Goal: Task Accomplishment & Management: Use online tool/utility

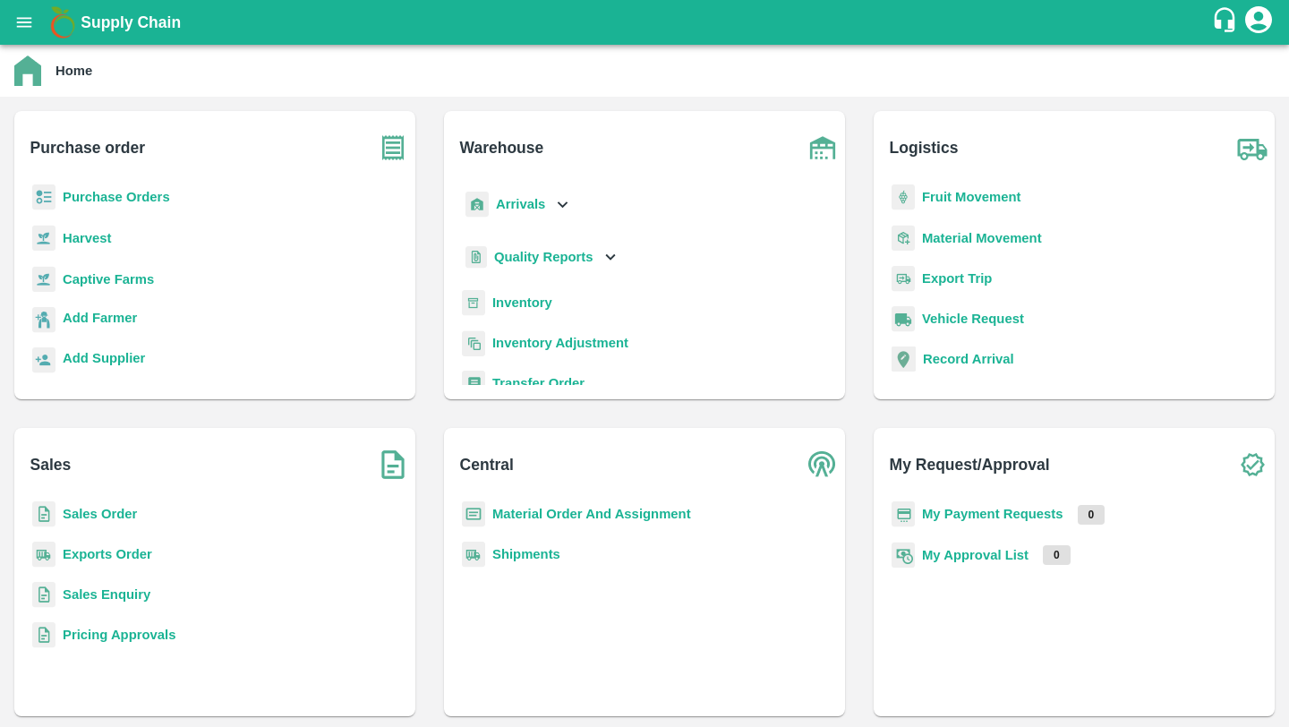
click at [93, 510] on b "Sales Order" at bounding box center [100, 514] width 74 height 14
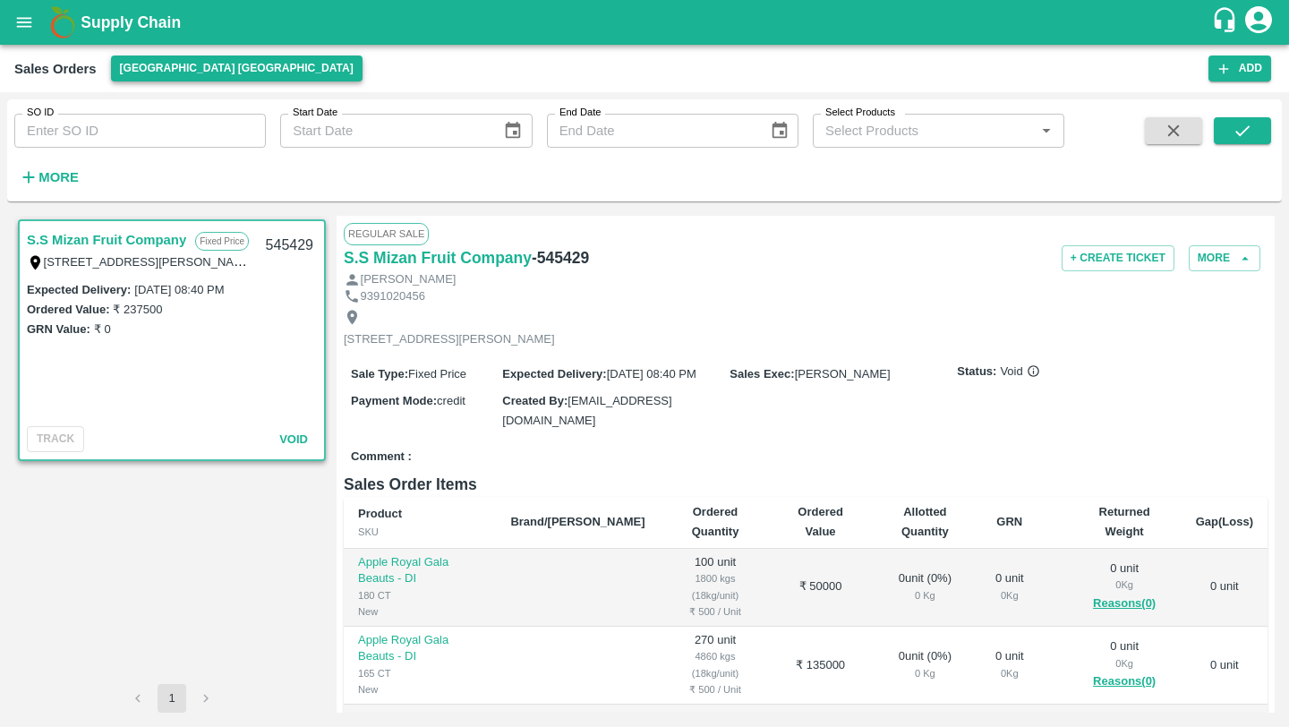
click at [149, 70] on button "[GEOGRAPHIC_DATA] [GEOGRAPHIC_DATA]" at bounding box center [237, 69] width 252 height 26
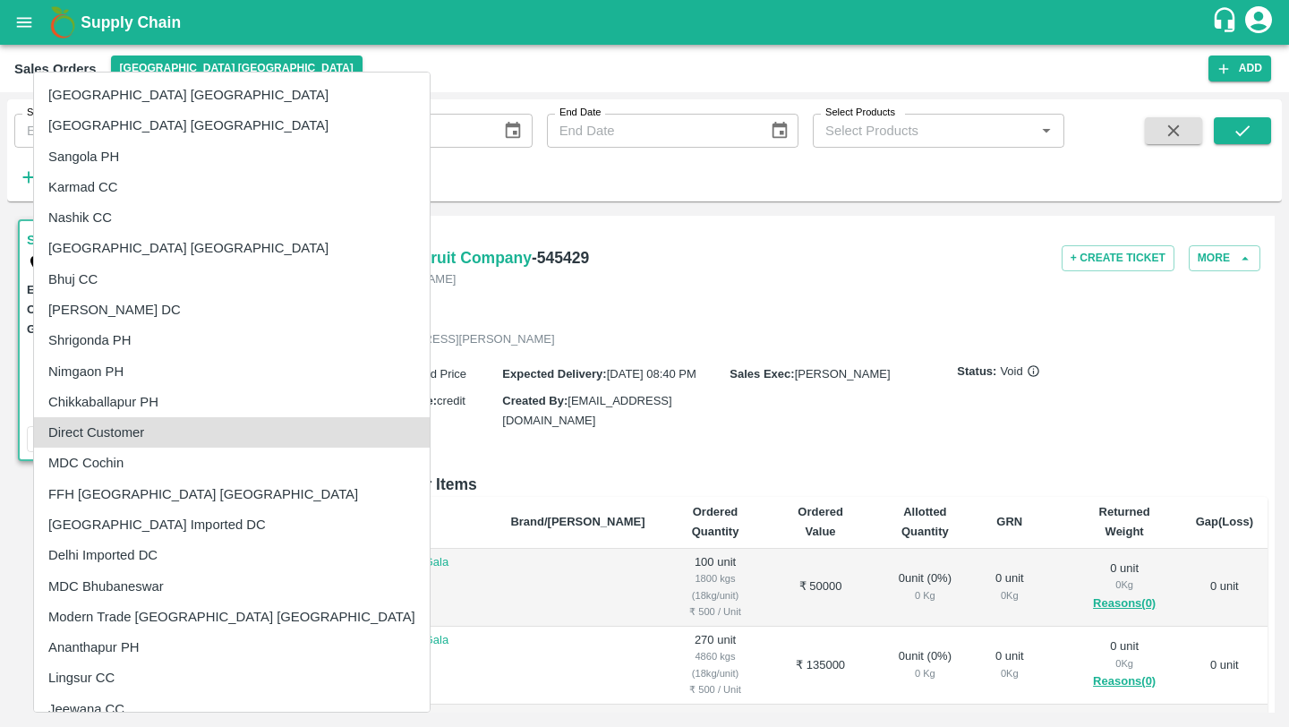
click at [120, 428] on li "Direct Customer" at bounding box center [232, 432] width 396 height 30
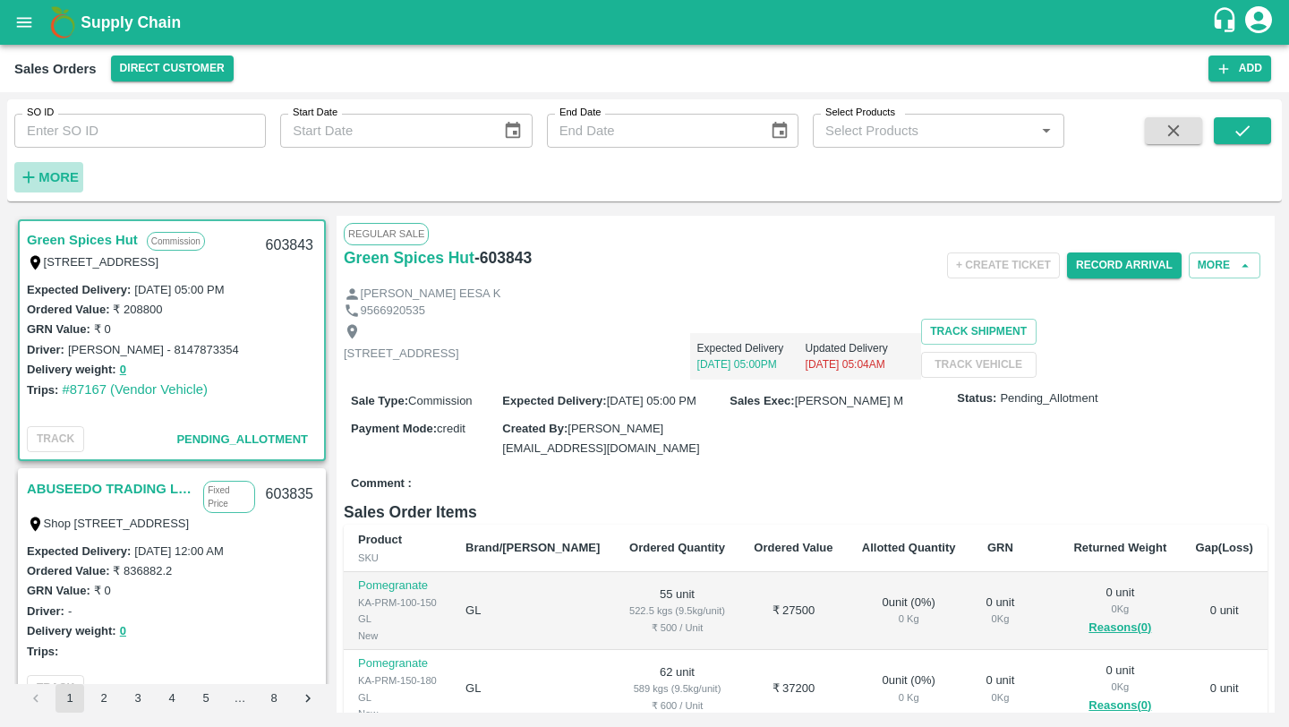
click at [52, 184] on strong "More" at bounding box center [59, 177] width 40 height 14
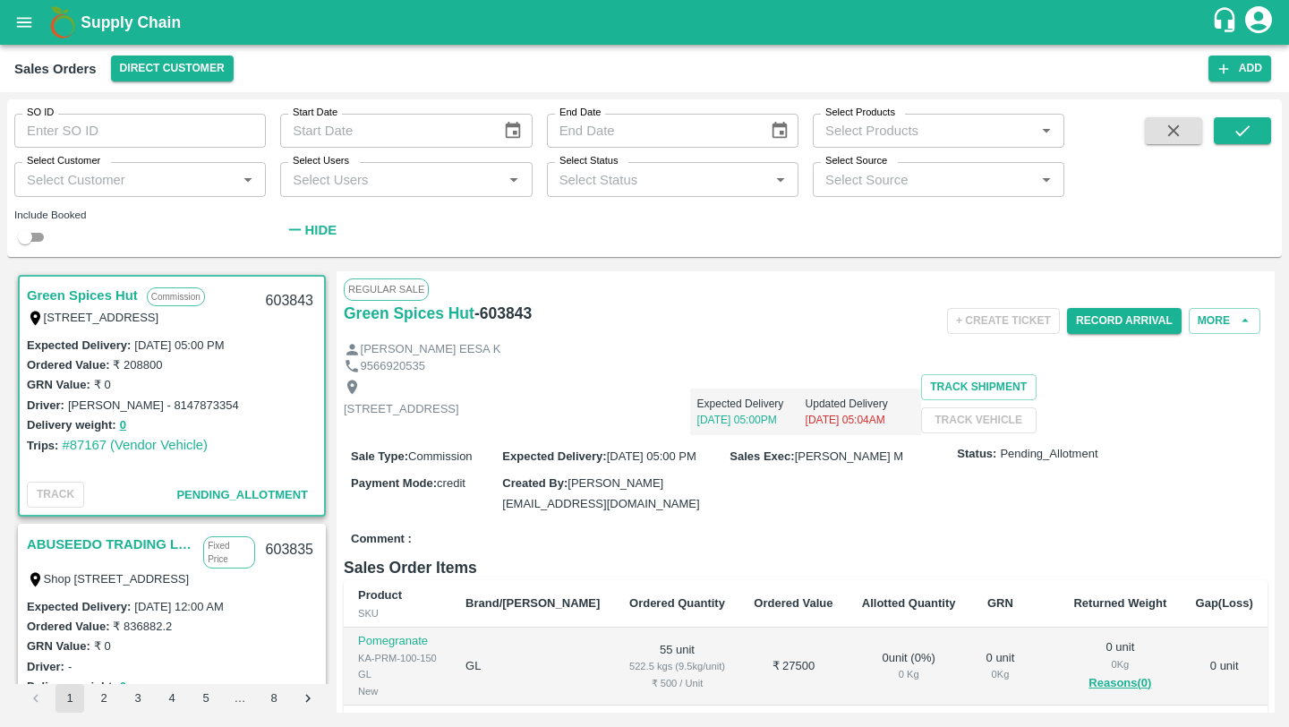
click at [90, 183] on input "Select Customer" at bounding box center [125, 178] width 211 height 23
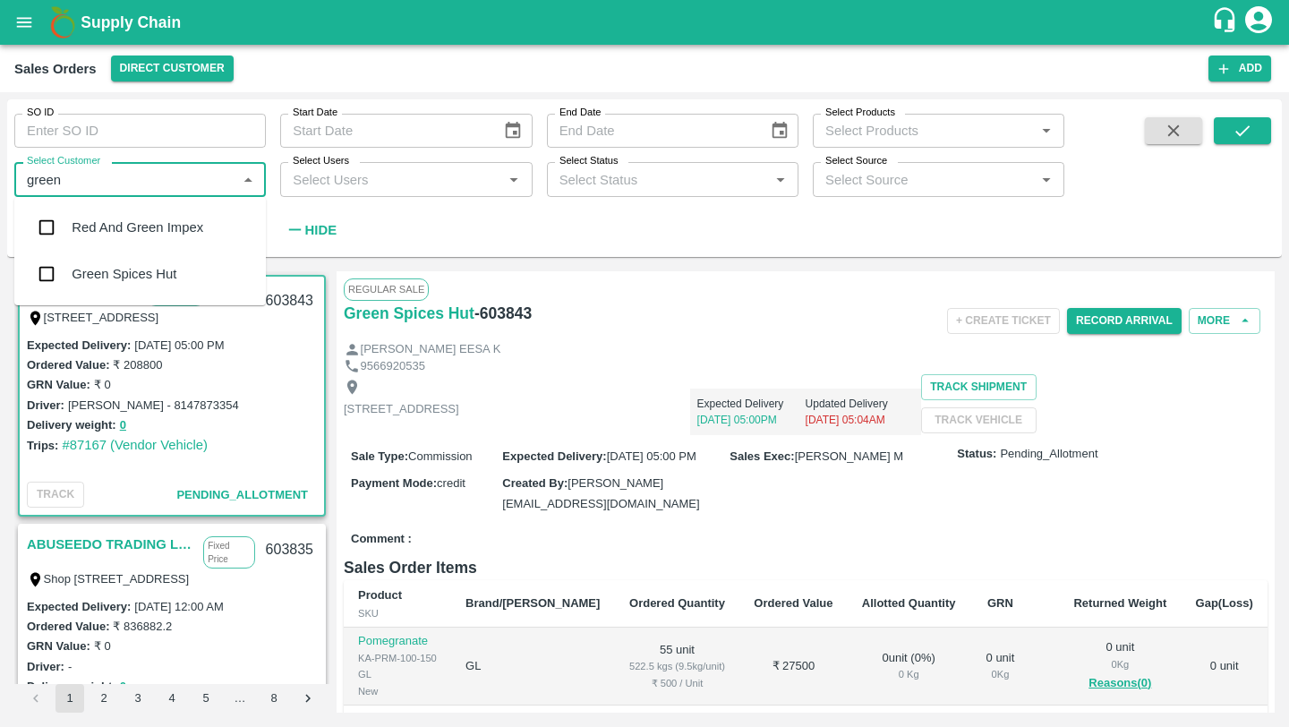
type input "green"
click at [158, 277] on div "Green Spices Hut" at bounding box center [124, 274] width 105 height 20
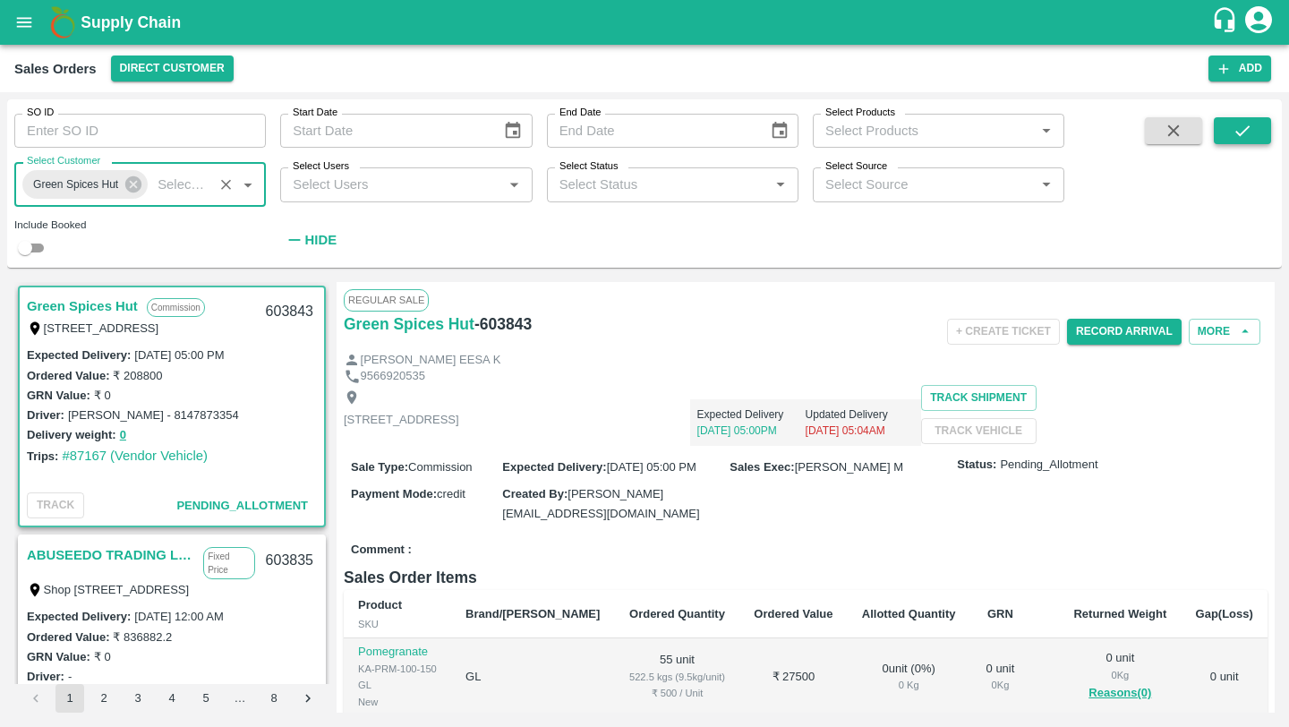
click at [1245, 133] on icon "submit" at bounding box center [1243, 131] width 20 height 20
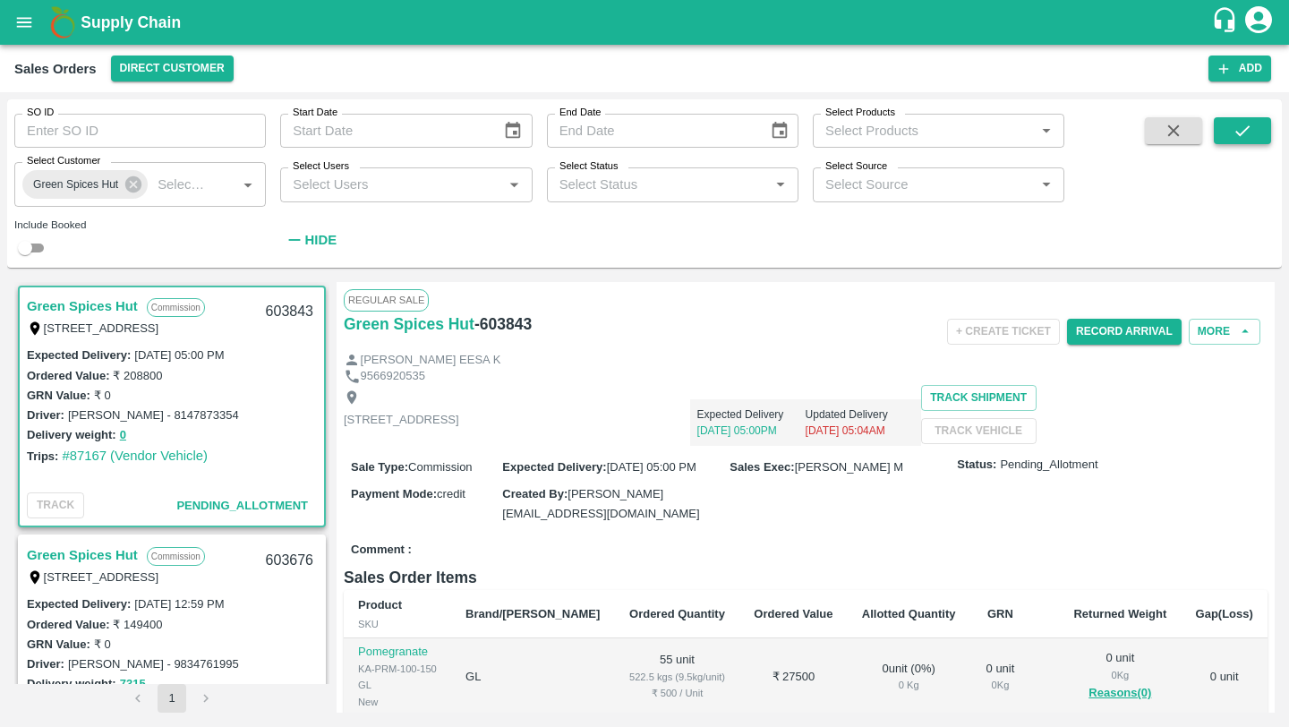
scroll to position [4, 0]
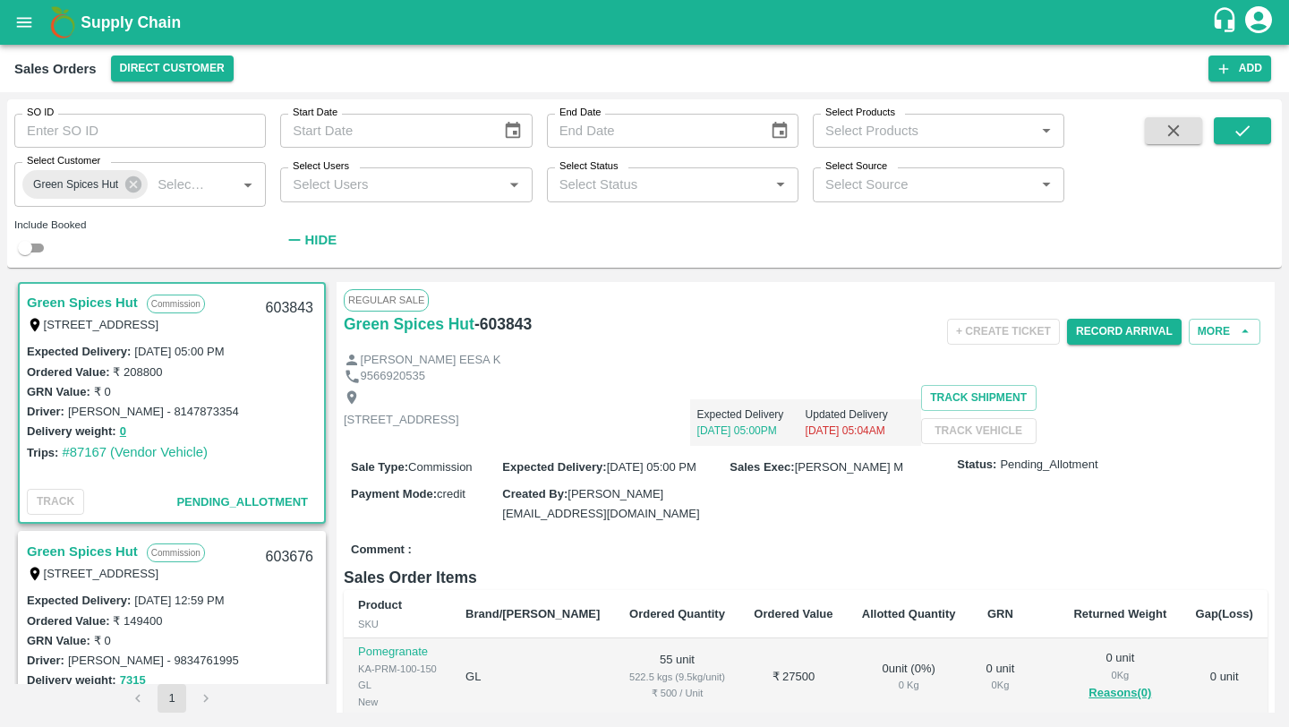
click at [30, 246] on input "checkbox" at bounding box center [25, 247] width 64 height 21
checkbox input "true"
click at [1257, 123] on button "submit" at bounding box center [1242, 130] width 57 height 27
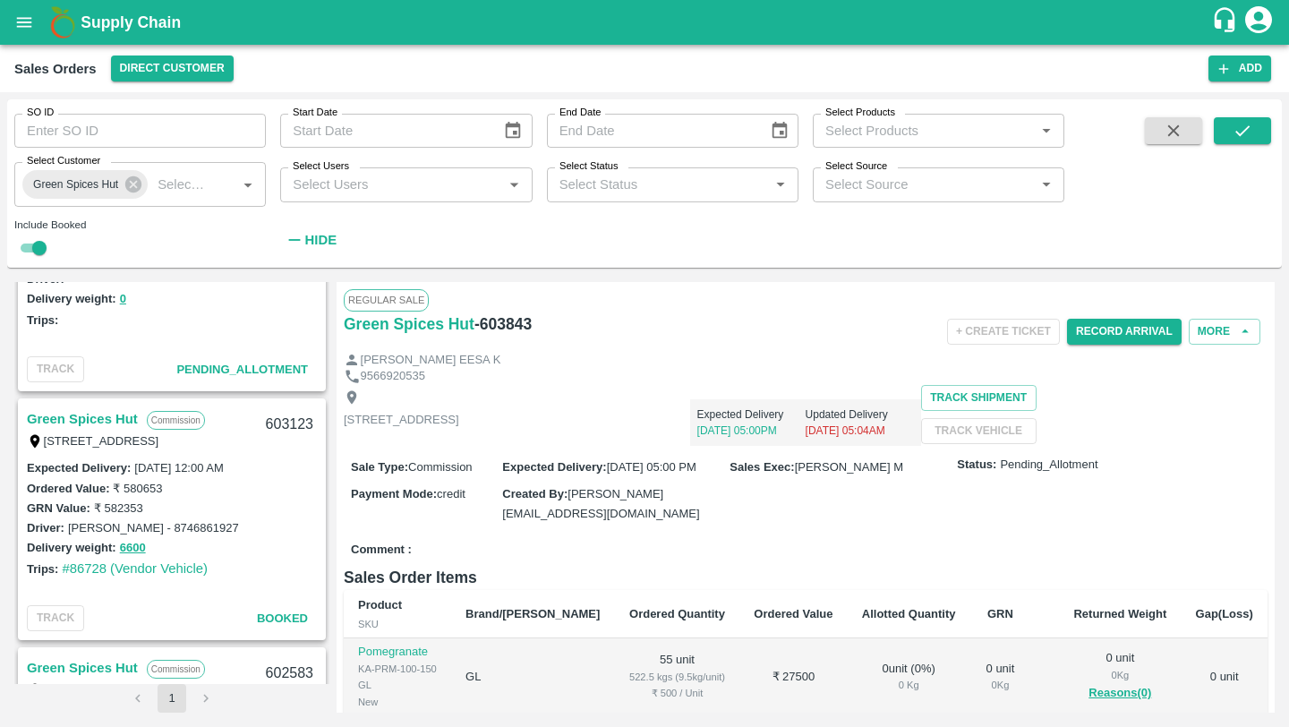
scroll to position [629, 0]
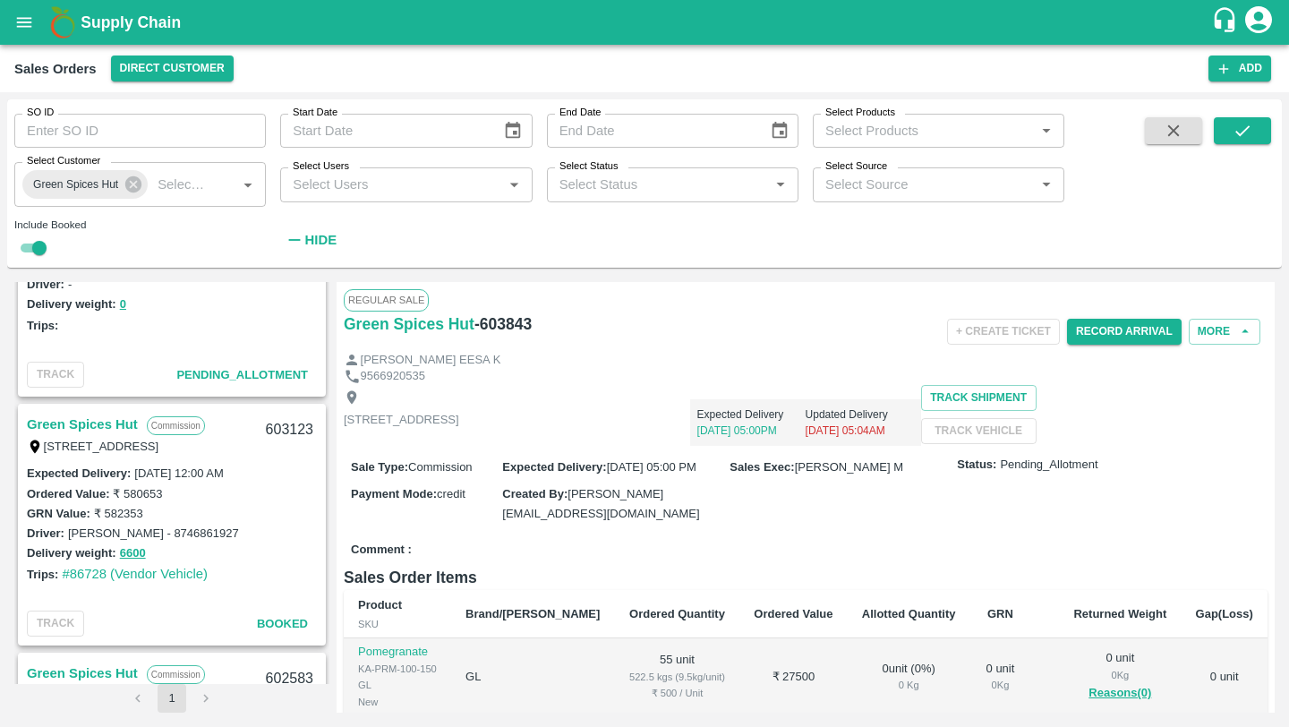
click at [101, 427] on link "Green Spices Hut" at bounding box center [82, 424] width 111 height 23
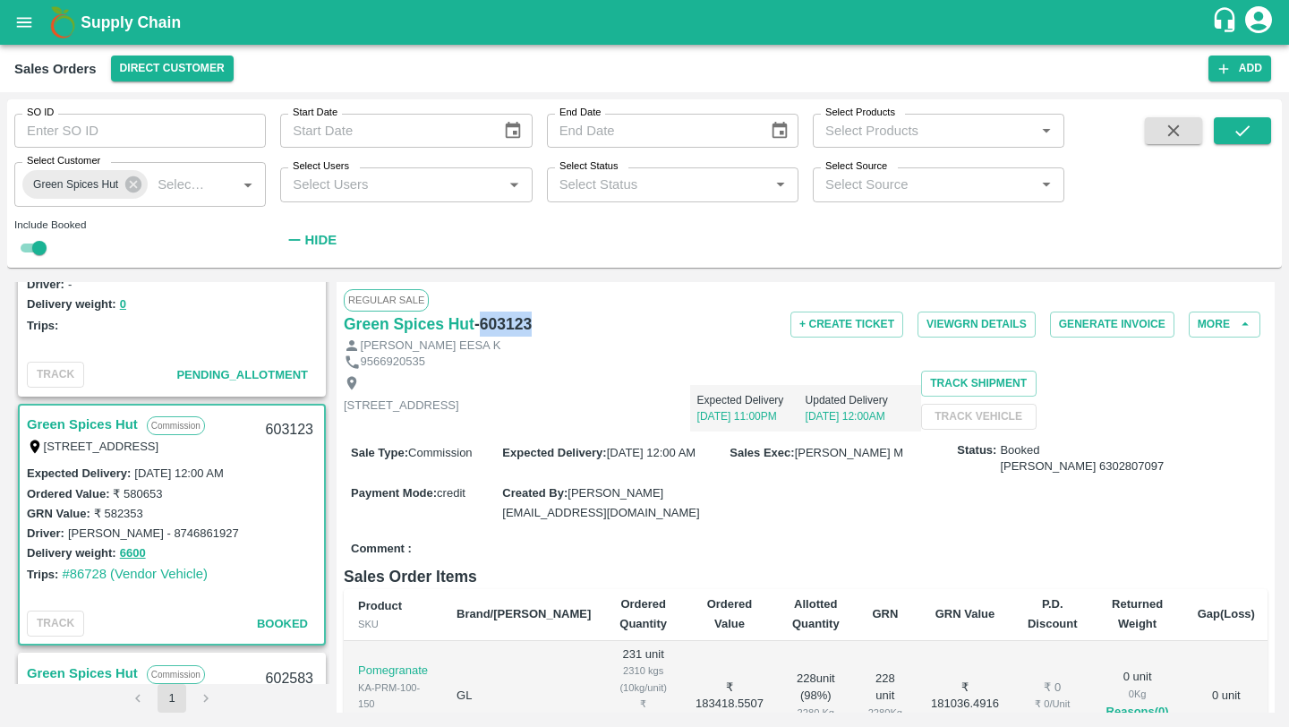
drag, startPoint x: 480, startPoint y: 321, endPoint x: 562, endPoint y: 320, distance: 82.4
click at [562, 321] on div "Green Spices Hut - 603123" at bounding box center [498, 324] width 308 height 25
copy h6 "603123"
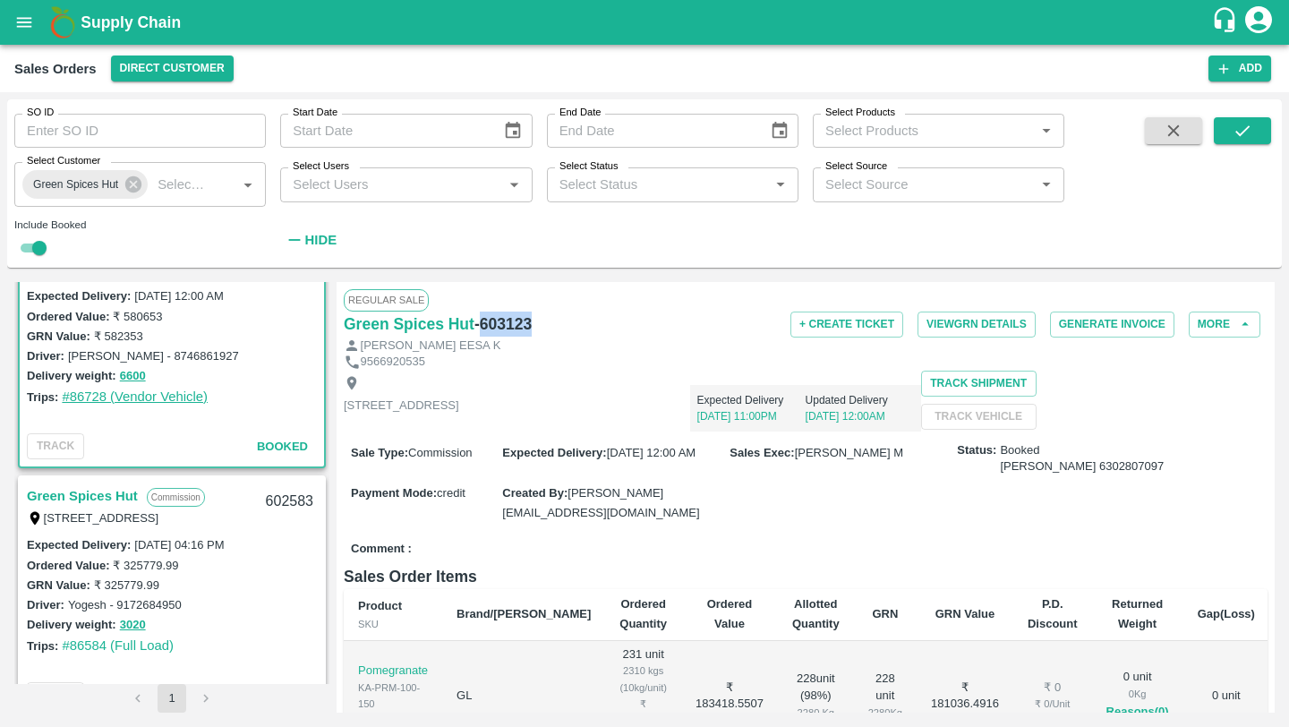
scroll to position [808, 0]
drag, startPoint x: 256, startPoint y: 498, endPoint x: 312, endPoint y: 500, distance: 55.5
click at [312, 501] on div "602583" at bounding box center [289, 500] width 69 height 42
copy div "602583"
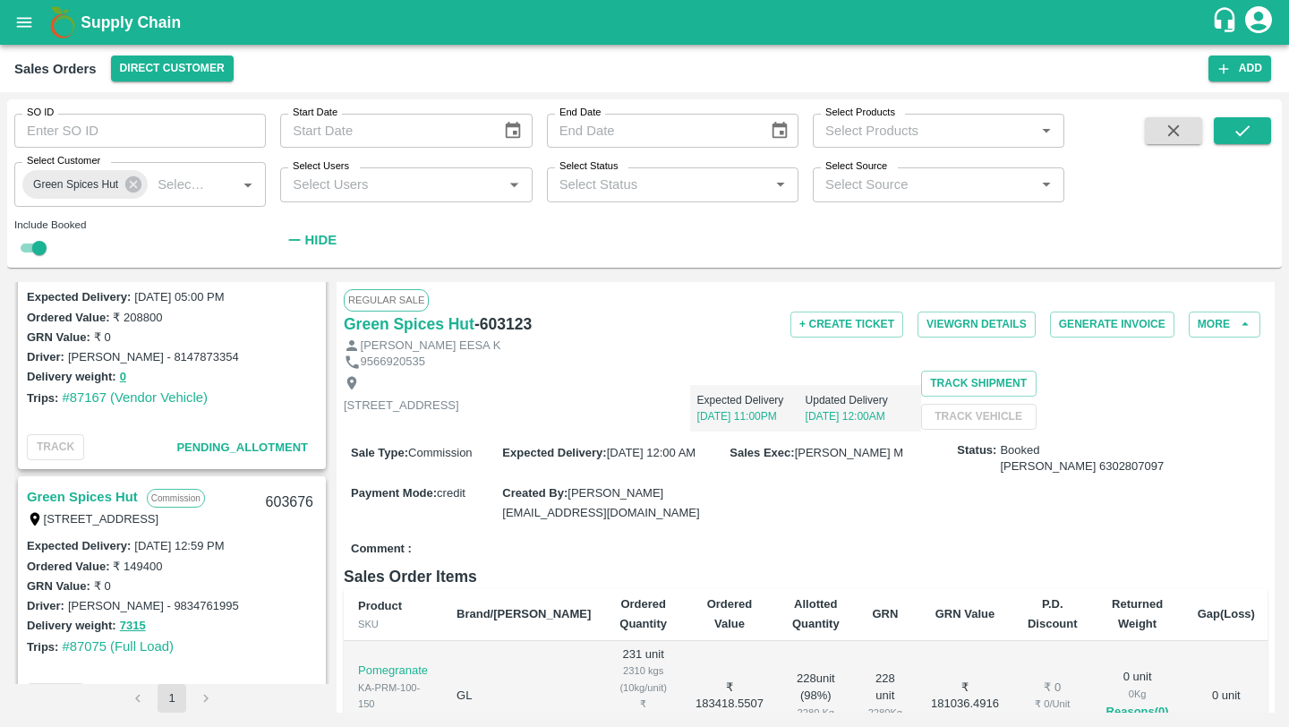
scroll to position [0, 0]
